Goal: Information Seeking & Learning: Learn about a topic

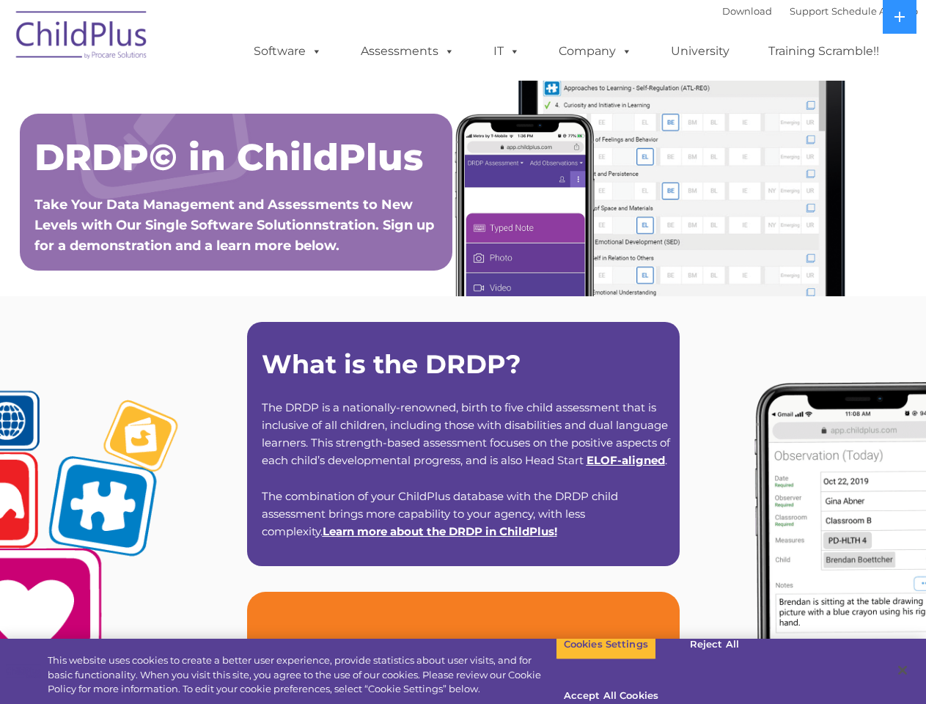
click at [463, 352] on strong "What is the DRDP?" at bounding box center [391, 364] width 259 height 32
click at [314, 51] on span at bounding box center [314, 51] width 16 height 14
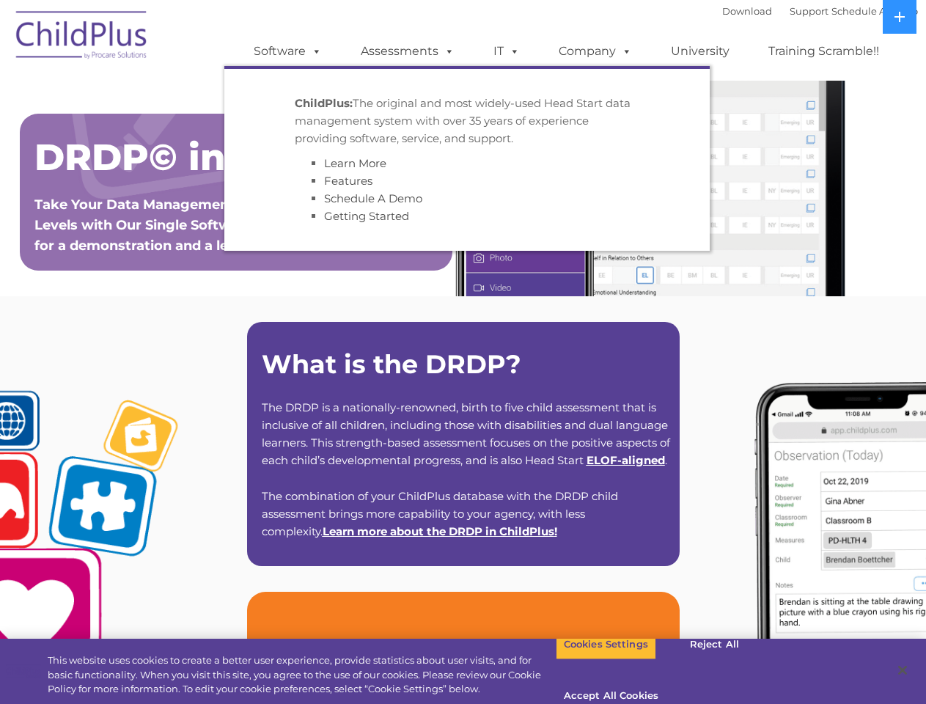
click at [446, 51] on span at bounding box center [446, 51] width 16 height 14
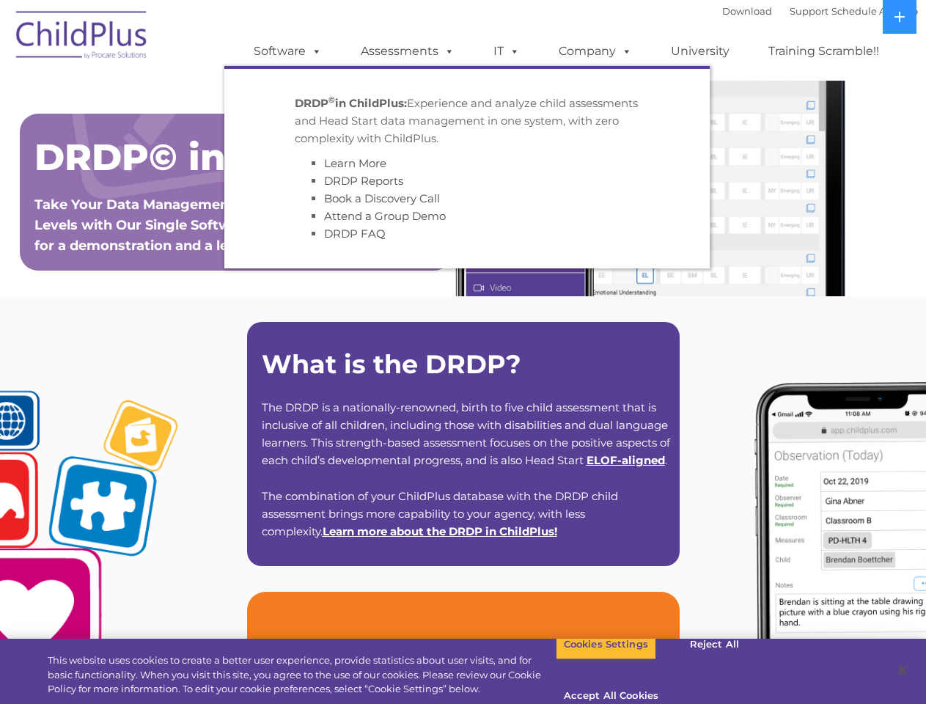
click at [506, 51] on span at bounding box center [512, 51] width 16 height 14
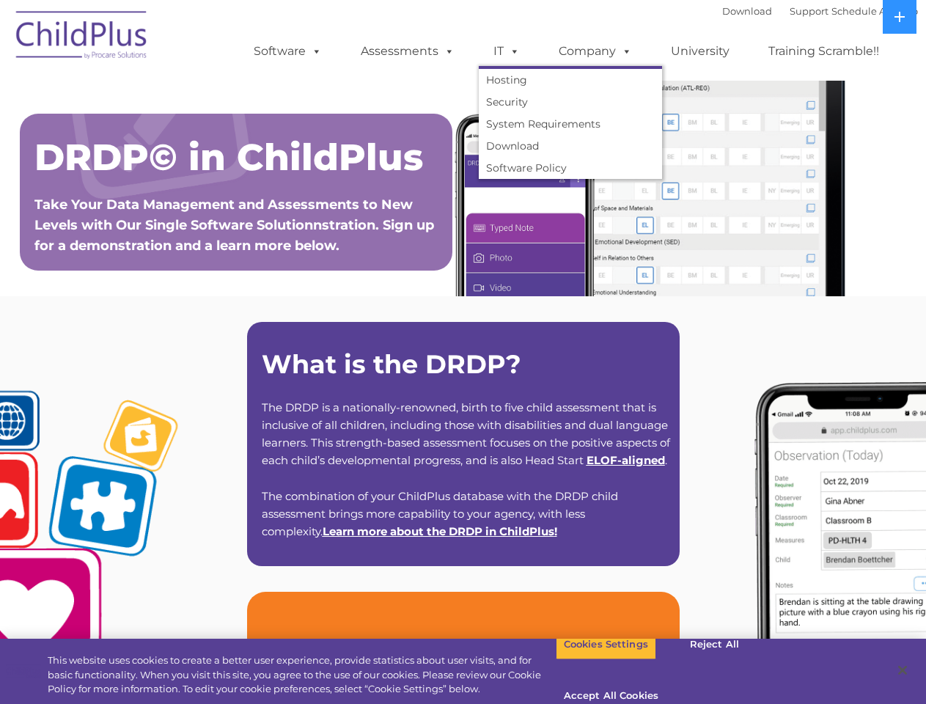
click at [512, 51] on span at bounding box center [512, 51] width 16 height 14
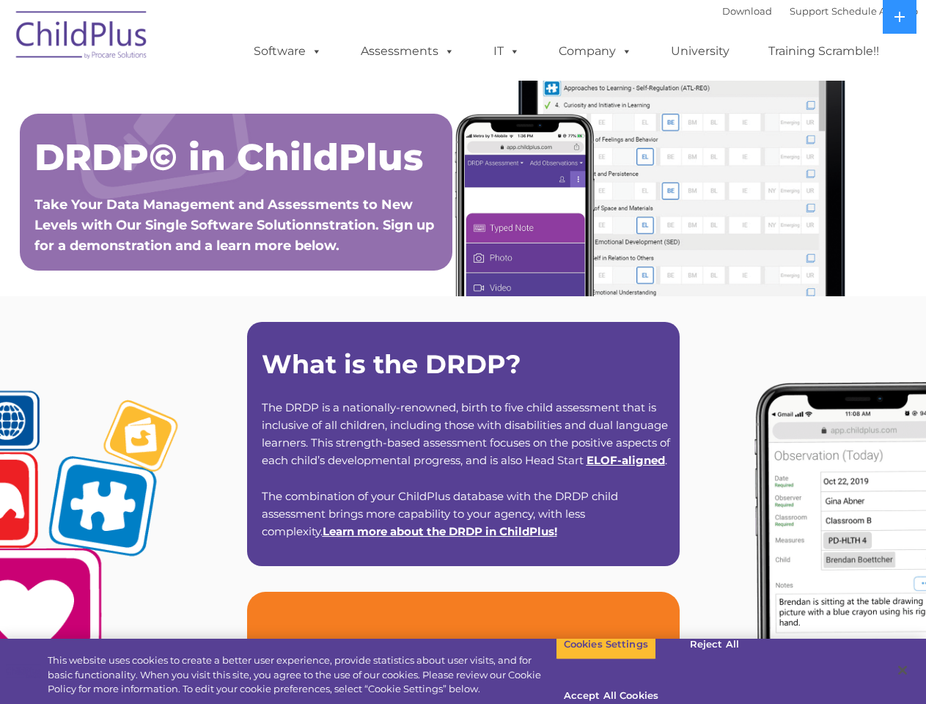
click at [594, 51] on link "Company" at bounding box center [595, 51] width 103 height 29
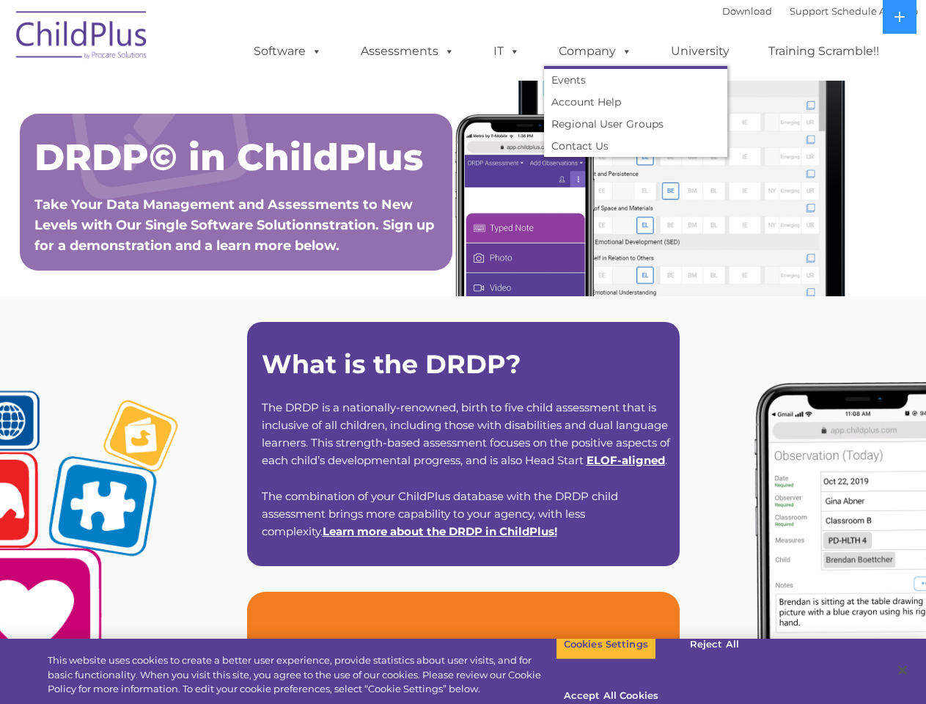
click at [623, 51] on span at bounding box center [624, 51] width 16 height 14
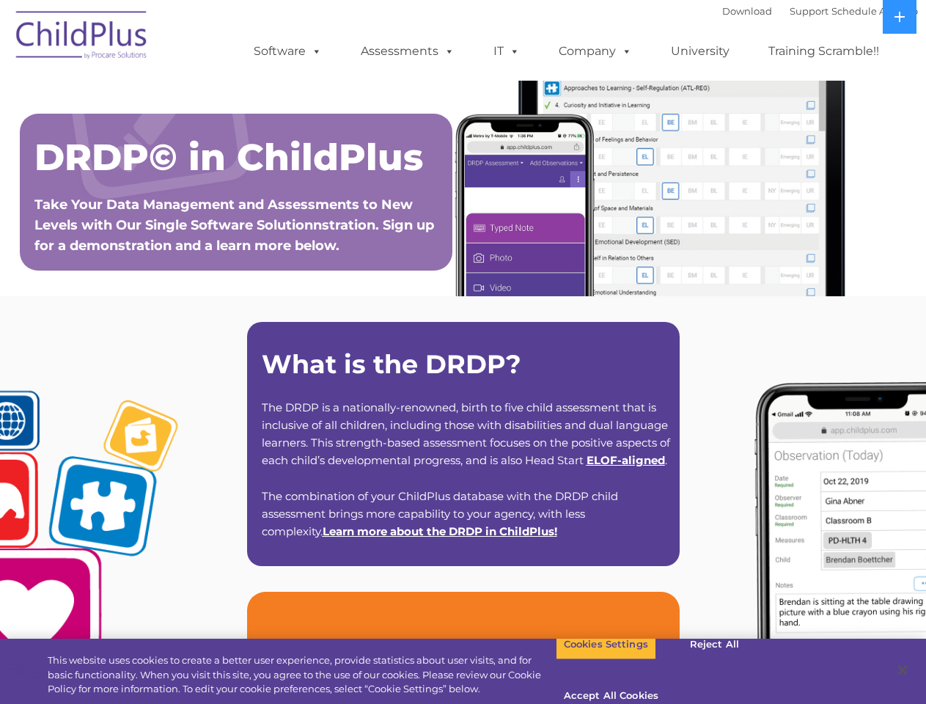
click at [899, 17] on icon at bounding box center [899, 17] width 10 height 10
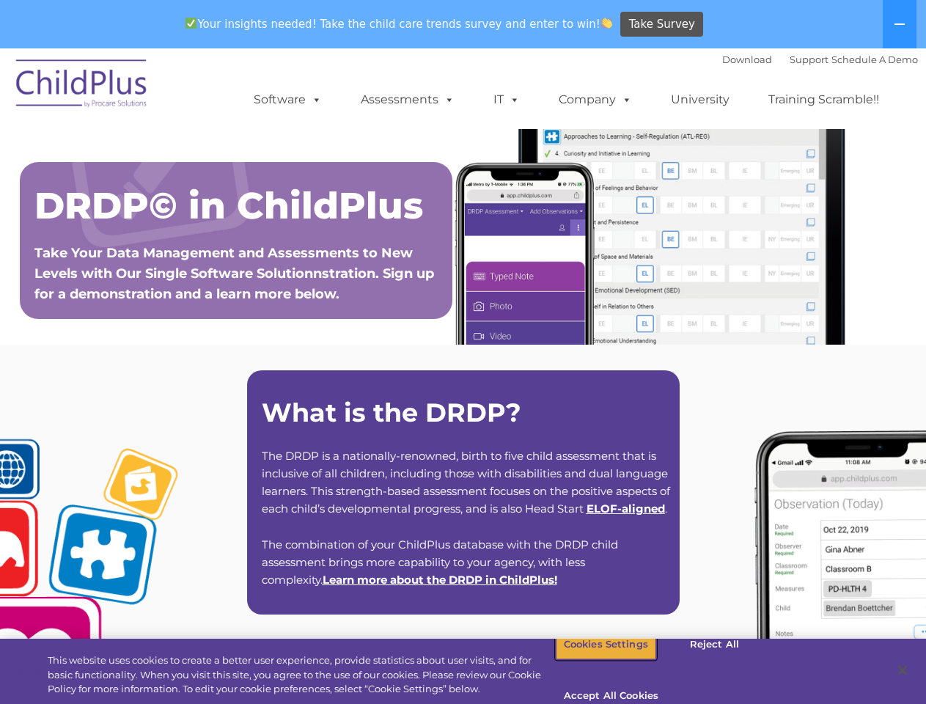
click at [594, 660] on button "Cookies Settings" at bounding box center [606, 644] width 100 height 31
